Goal: Entertainment & Leisure: Consume media (video, audio)

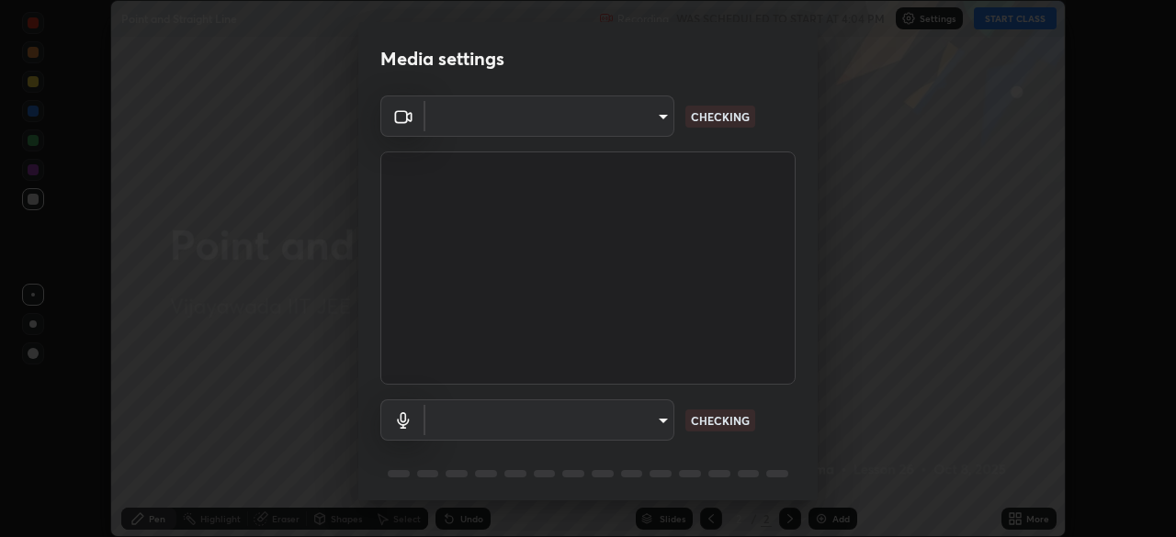
scroll to position [537, 1176]
click at [1007, 19] on div at bounding box center [588, 268] width 1176 height 537
type input "44b777b82374ac078eb70df5edda96661ea385b8fce9926d9fdfc0f7fdced52a"
type input "49f22bf1d03796d9a492fb2e98dca0e413bddc389ca4f9682804dcff946fe633"
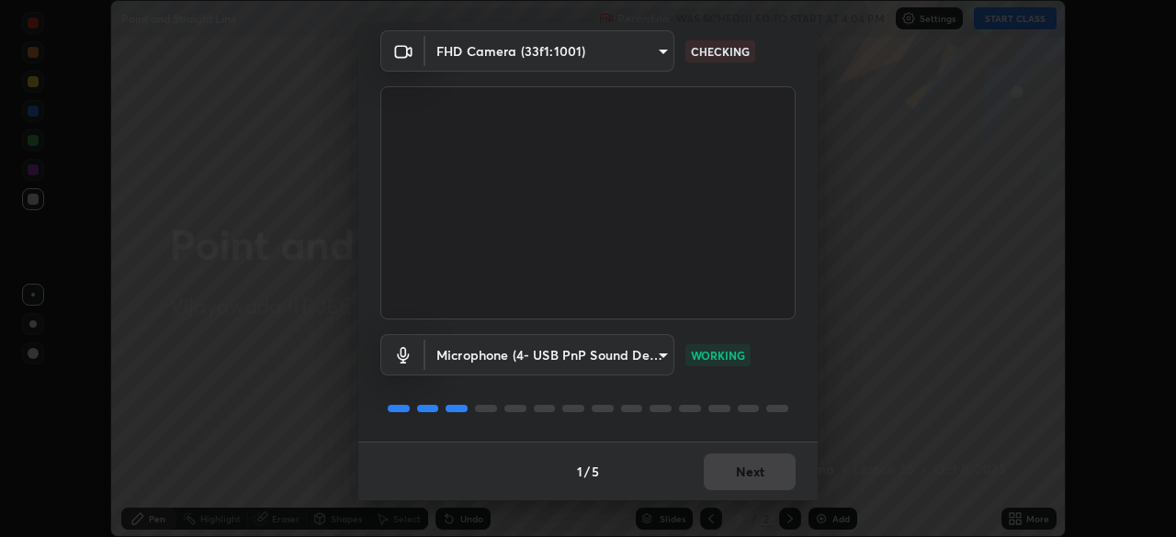
click at [763, 471] on button "Next" at bounding box center [750, 472] width 92 height 37
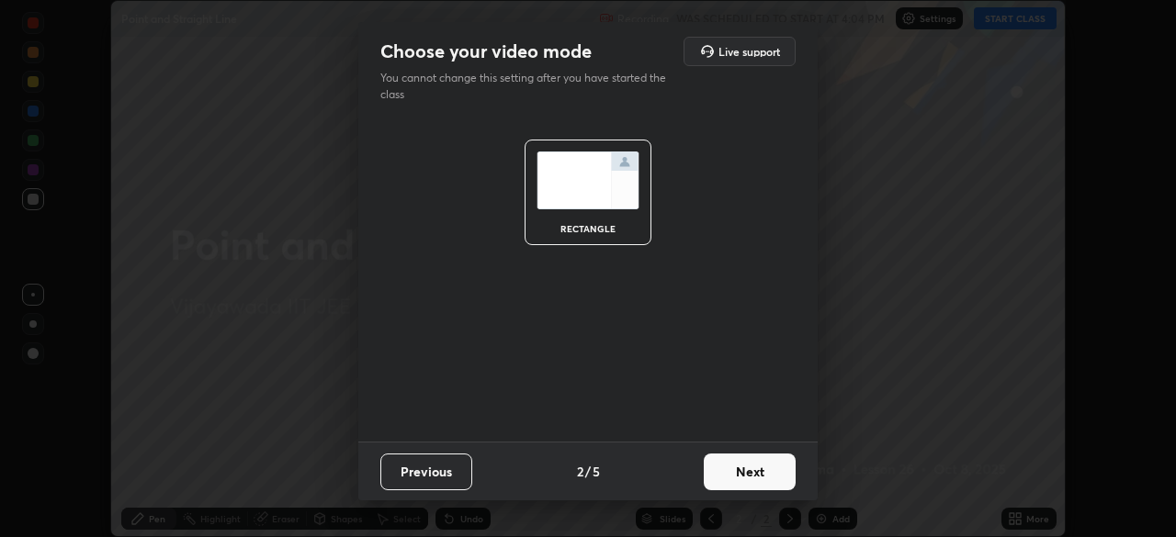
scroll to position [0, 0]
click at [761, 479] on button "Next" at bounding box center [750, 472] width 92 height 37
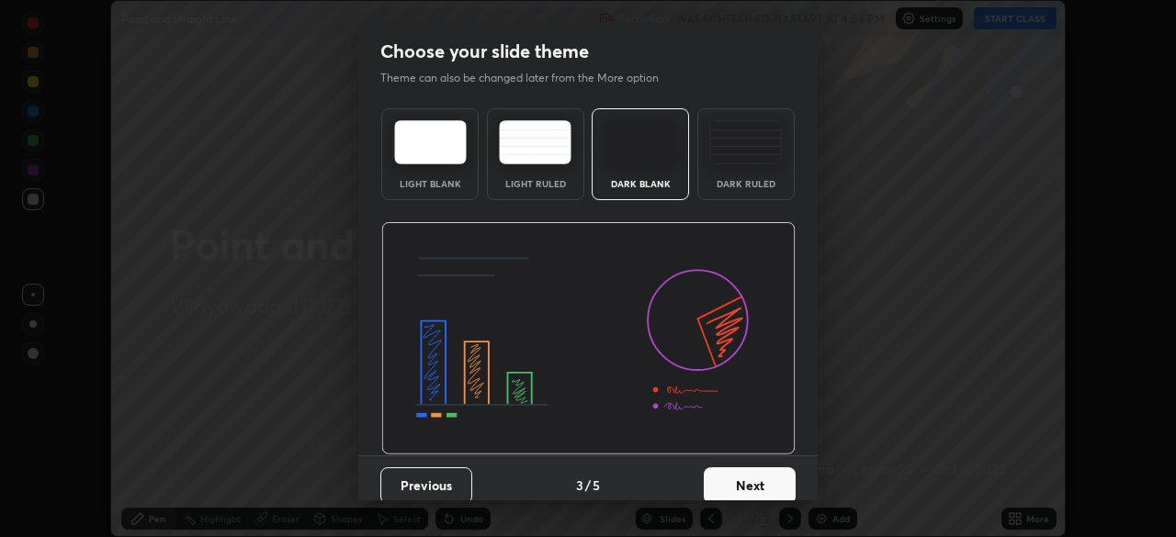
click at [762, 485] on button "Next" at bounding box center [750, 486] width 92 height 37
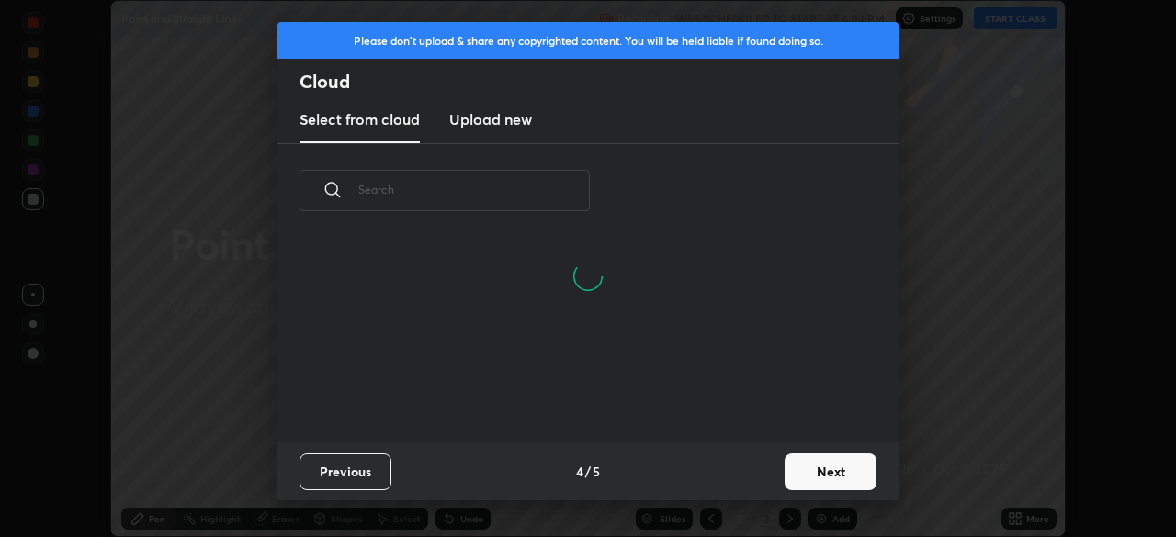
click at [793, 474] on button "Next" at bounding box center [830, 472] width 92 height 37
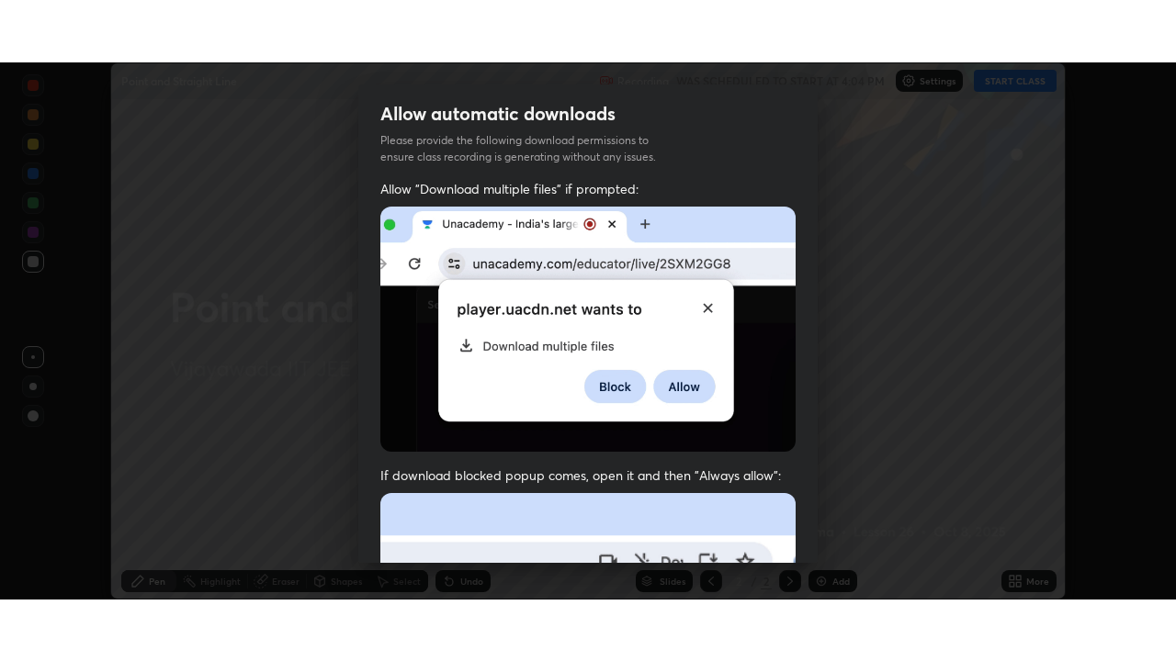
scroll to position [440, 0]
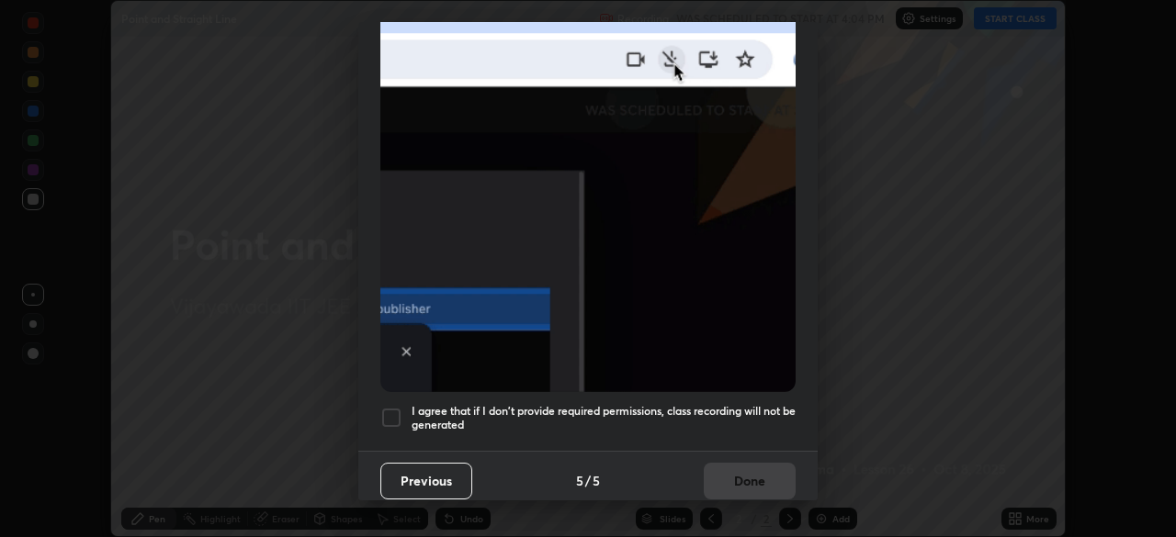
click at [738, 412] on h5 "I agree that if I don't provide required permissions, class recording will not …" at bounding box center [604, 418] width 384 height 28
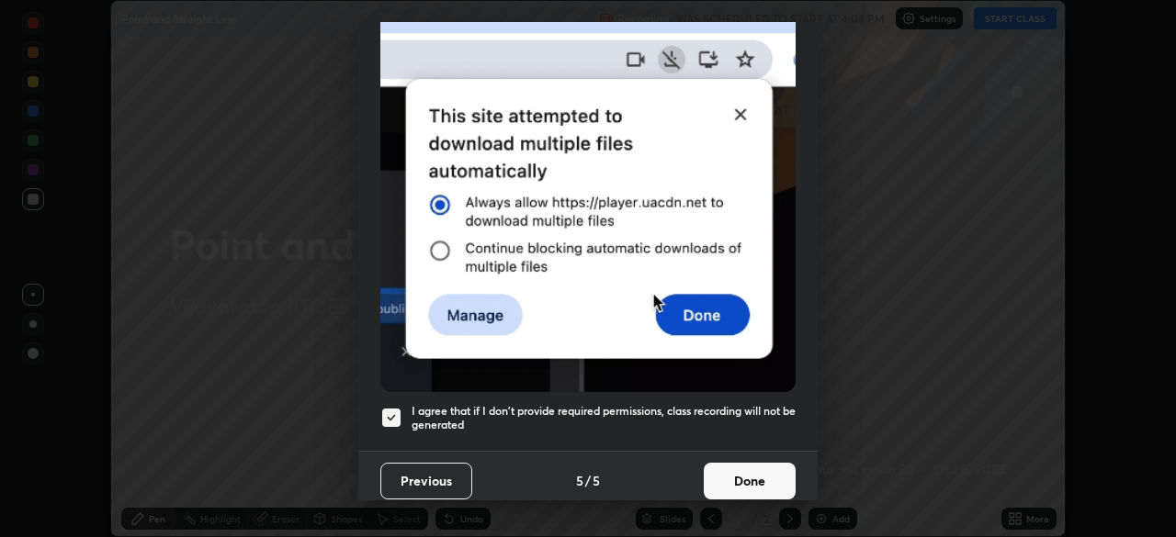
click at [745, 478] on button "Done" at bounding box center [750, 481] width 92 height 37
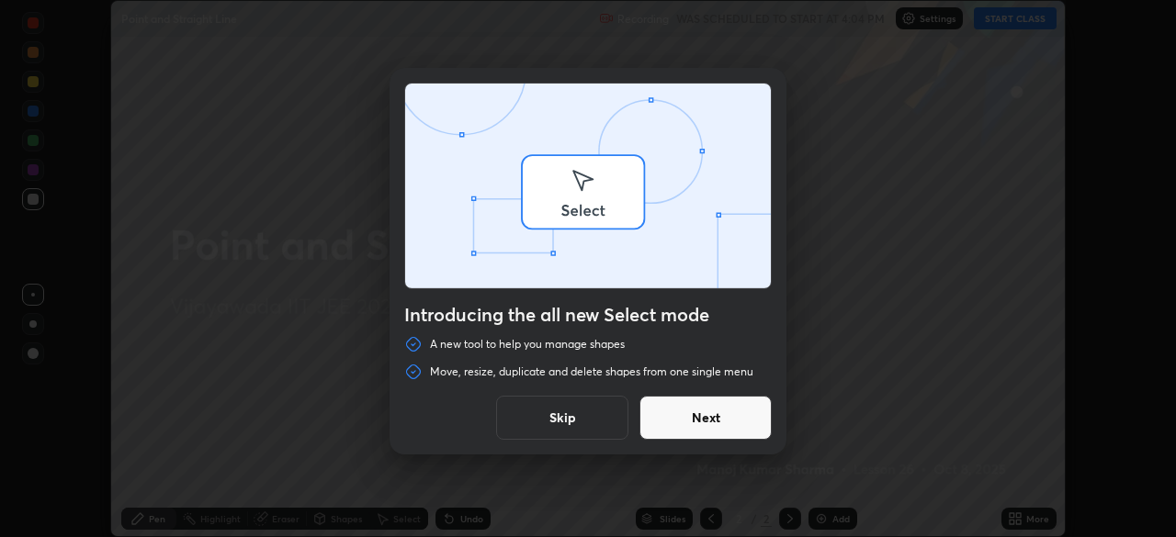
click at [1015, 16] on div "Introducing the all new Select mode A new tool to help you manage shapes Move, …" at bounding box center [588, 268] width 1176 height 537
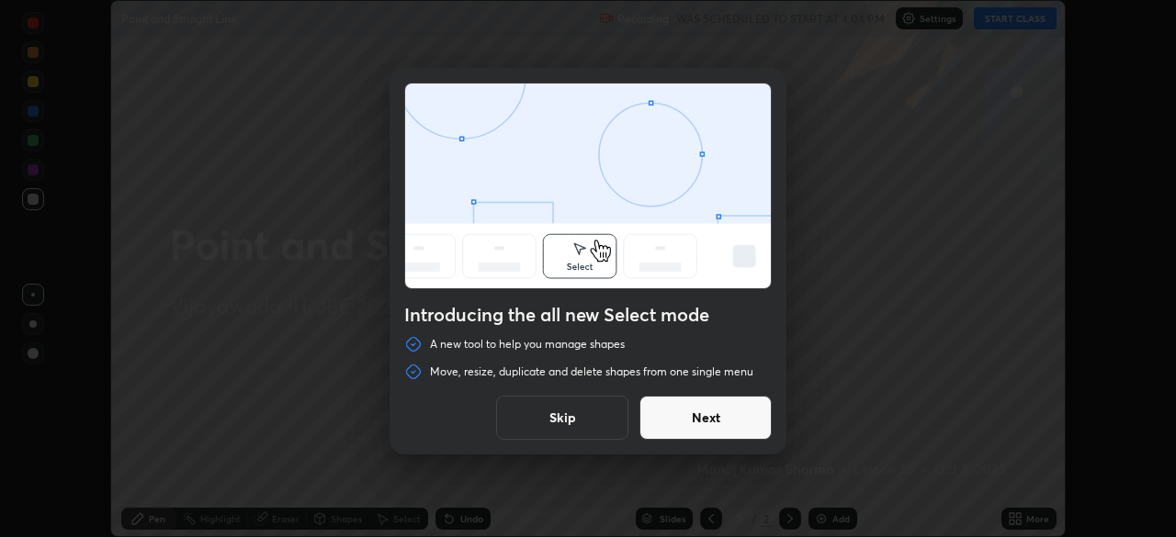
click at [608, 423] on button "Skip" at bounding box center [562, 418] width 132 height 44
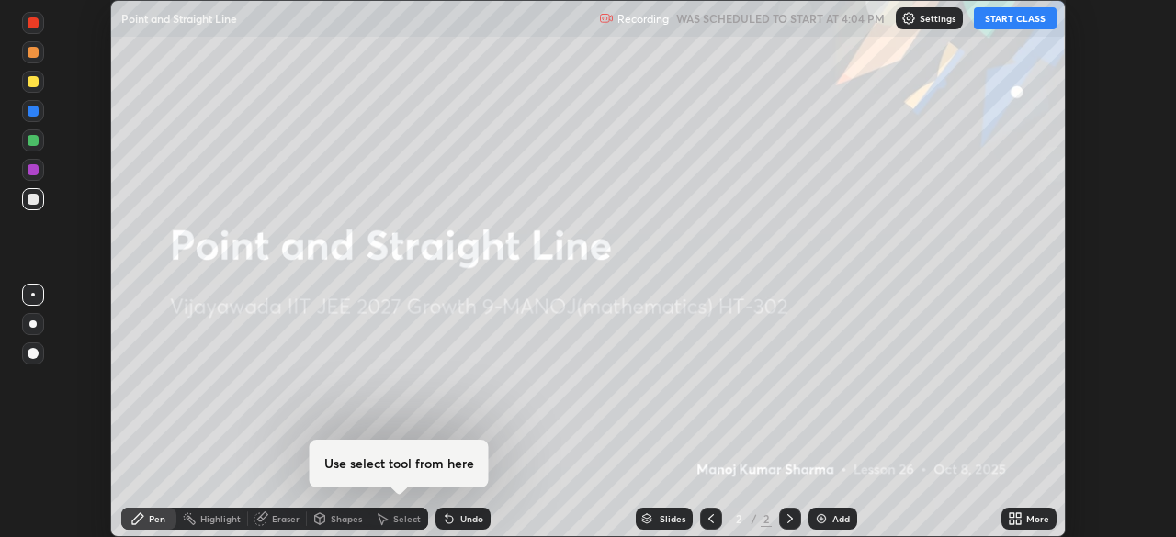
click at [1012, 28] on button "START CLASS" at bounding box center [1015, 18] width 83 height 22
click at [1022, 520] on div "More" at bounding box center [1028, 519] width 55 height 22
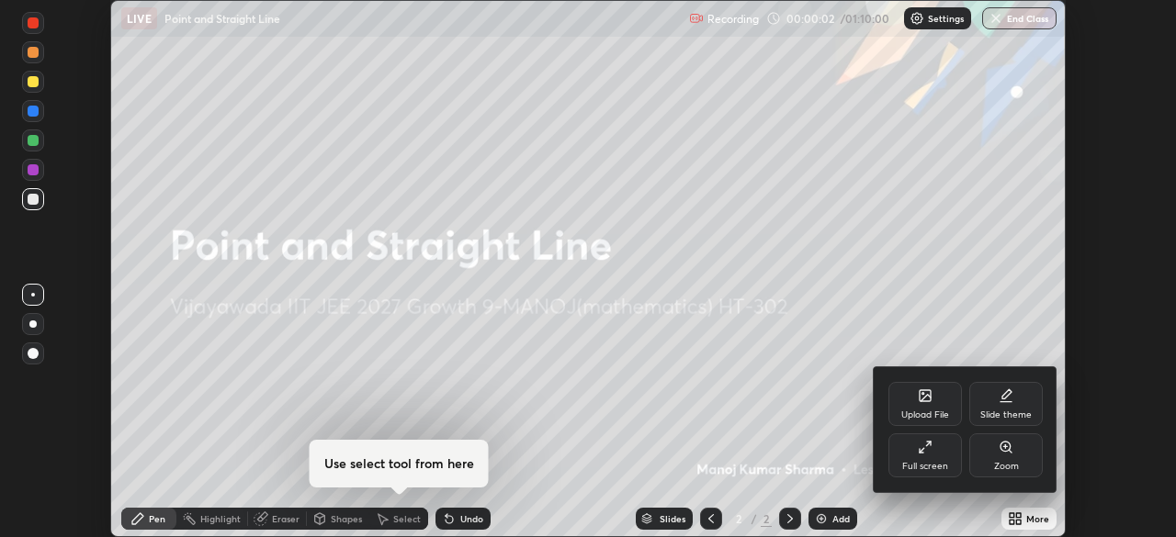
click at [940, 462] on div "Full screen" at bounding box center [925, 466] width 46 height 9
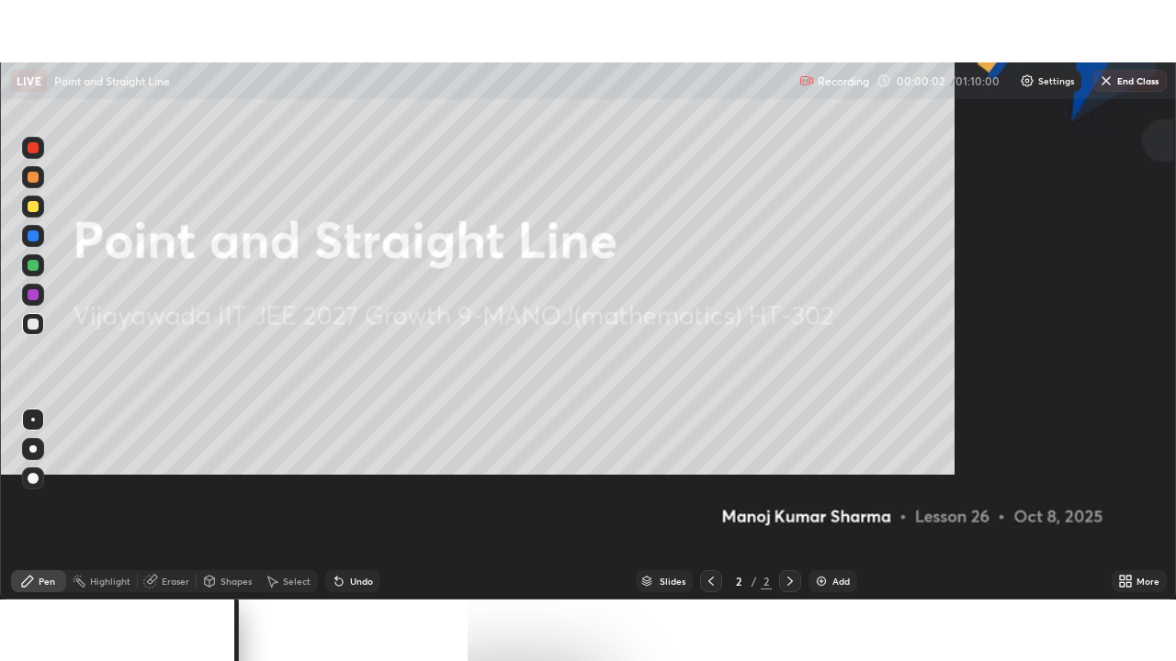
scroll to position [661, 1176]
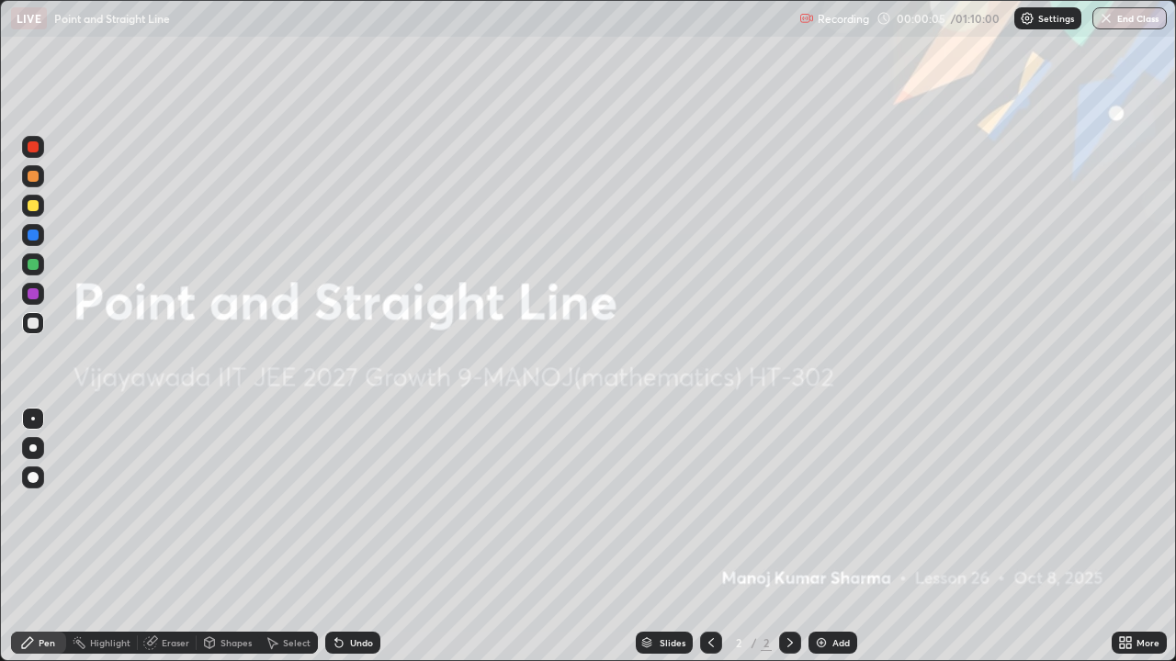
click at [35, 447] on div at bounding box center [32, 448] width 7 height 7
click at [818, 536] on img at bounding box center [821, 643] width 15 height 15
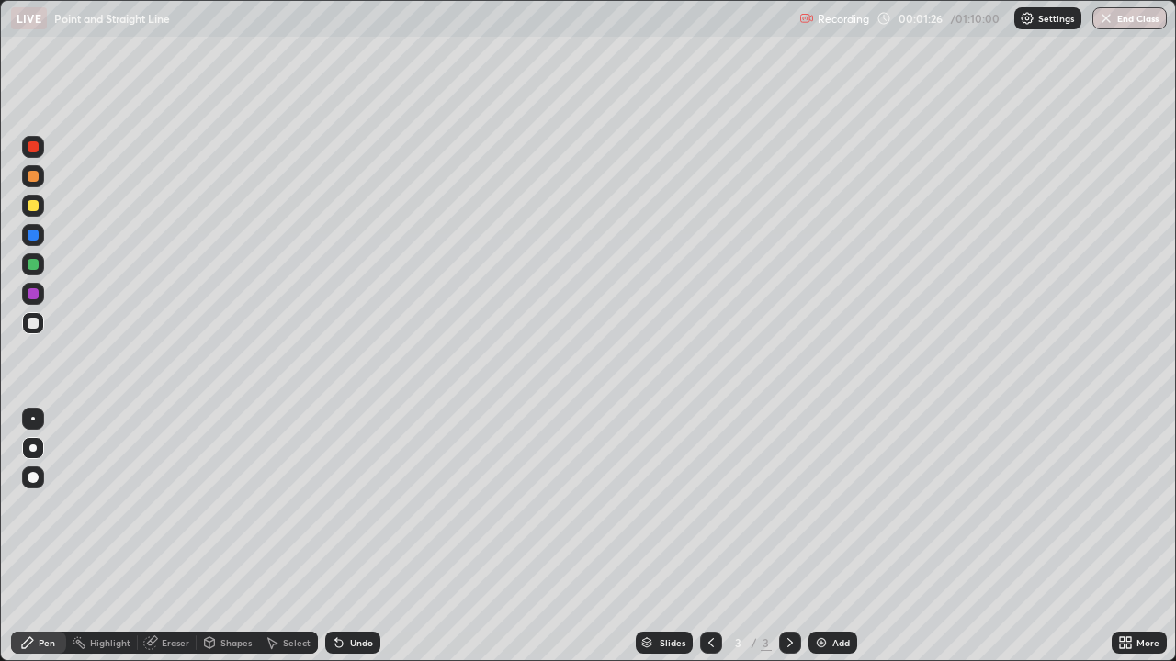
click at [33, 206] on div at bounding box center [33, 205] width 11 height 11
click at [33, 325] on div at bounding box center [33, 323] width 11 height 11
click at [359, 536] on div "Undo" at bounding box center [361, 642] width 23 height 9
click at [33, 207] on div at bounding box center [33, 205] width 11 height 11
click at [38, 268] on div at bounding box center [33, 265] width 22 height 22
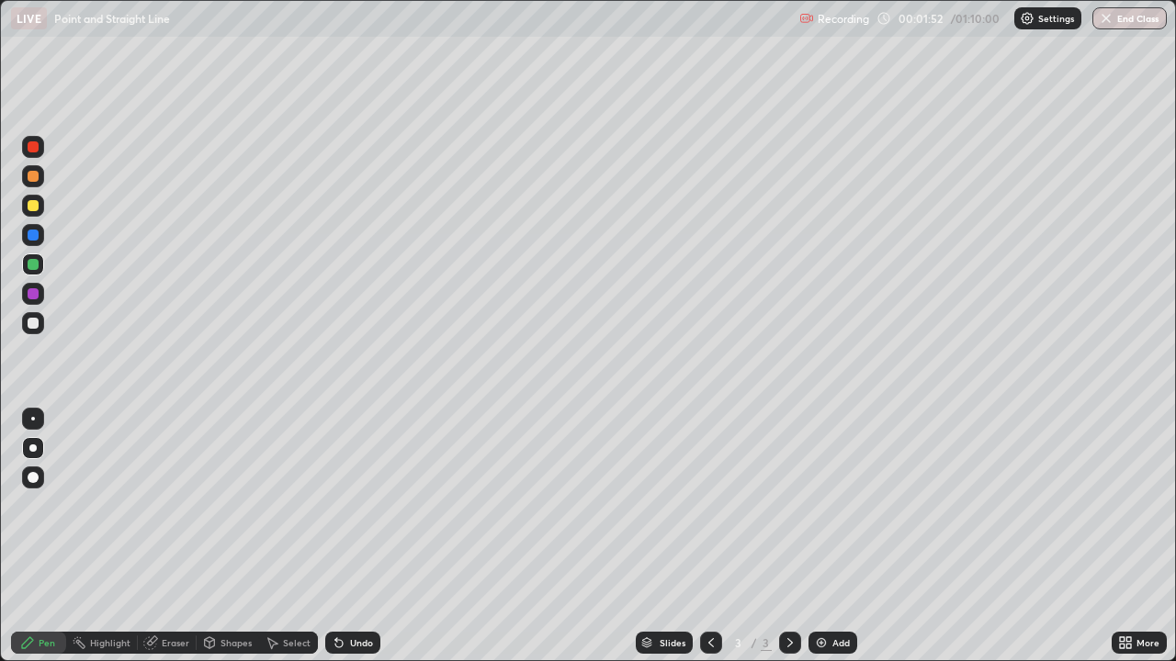
click at [37, 295] on div at bounding box center [33, 293] width 11 height 11
click at [36, 143] on div at bounding box center [33, 146] width 11 height 11
